Goal: Check status: Check status

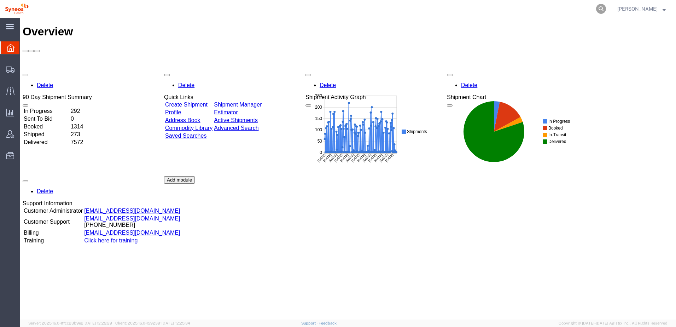
click at [606, 4] on icon at bounding box center [601, 9] width 10 height 10
paste input "1ZK1248V6606667516"
type input "1ZK1248V6606667516"
click at [606, 8] on icon at bounding box center [601, 9] width 10 height 10
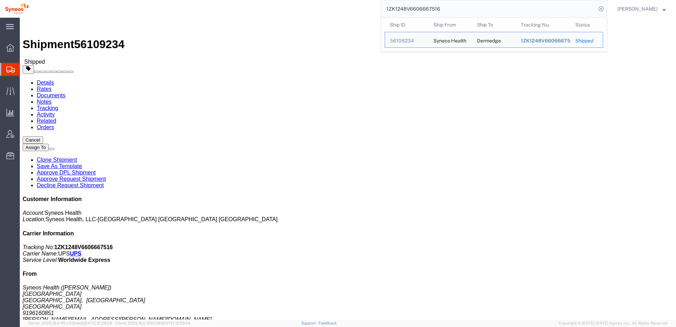
click link "Tracking"
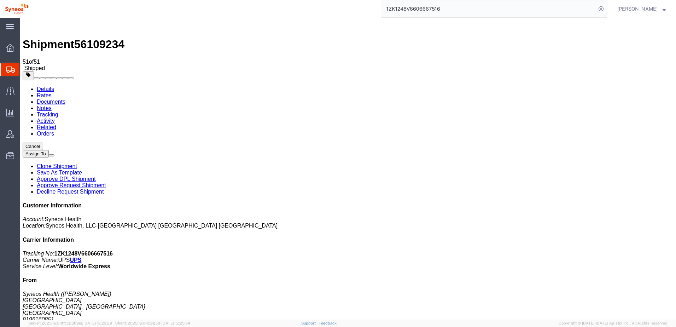
click at [58, 111] on link "Tracking" at bounding box center [48, 114] width 22 height 6
